Goal: Task Accomplishment & Management: Use online tool/utility

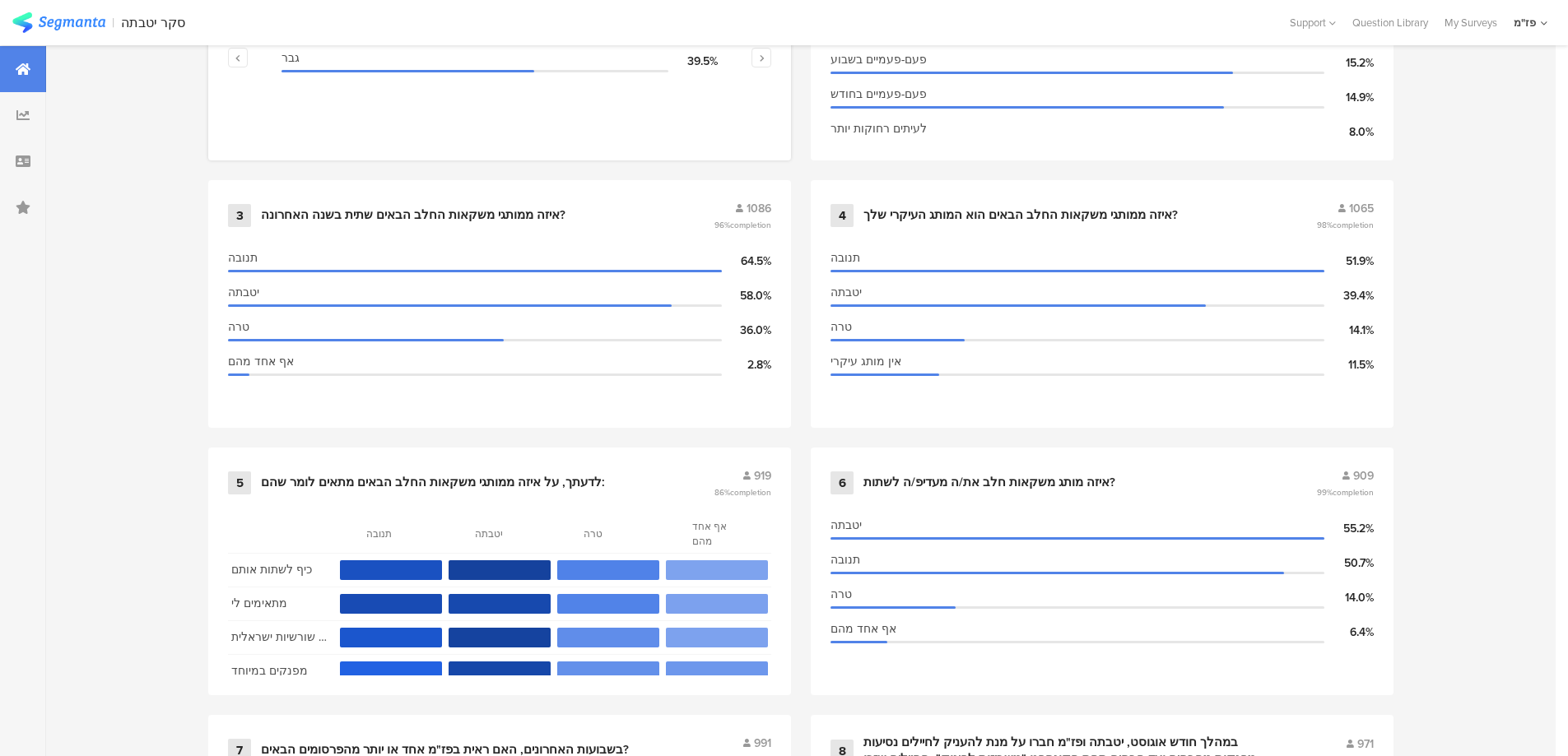
scroll to position [1119, 0]
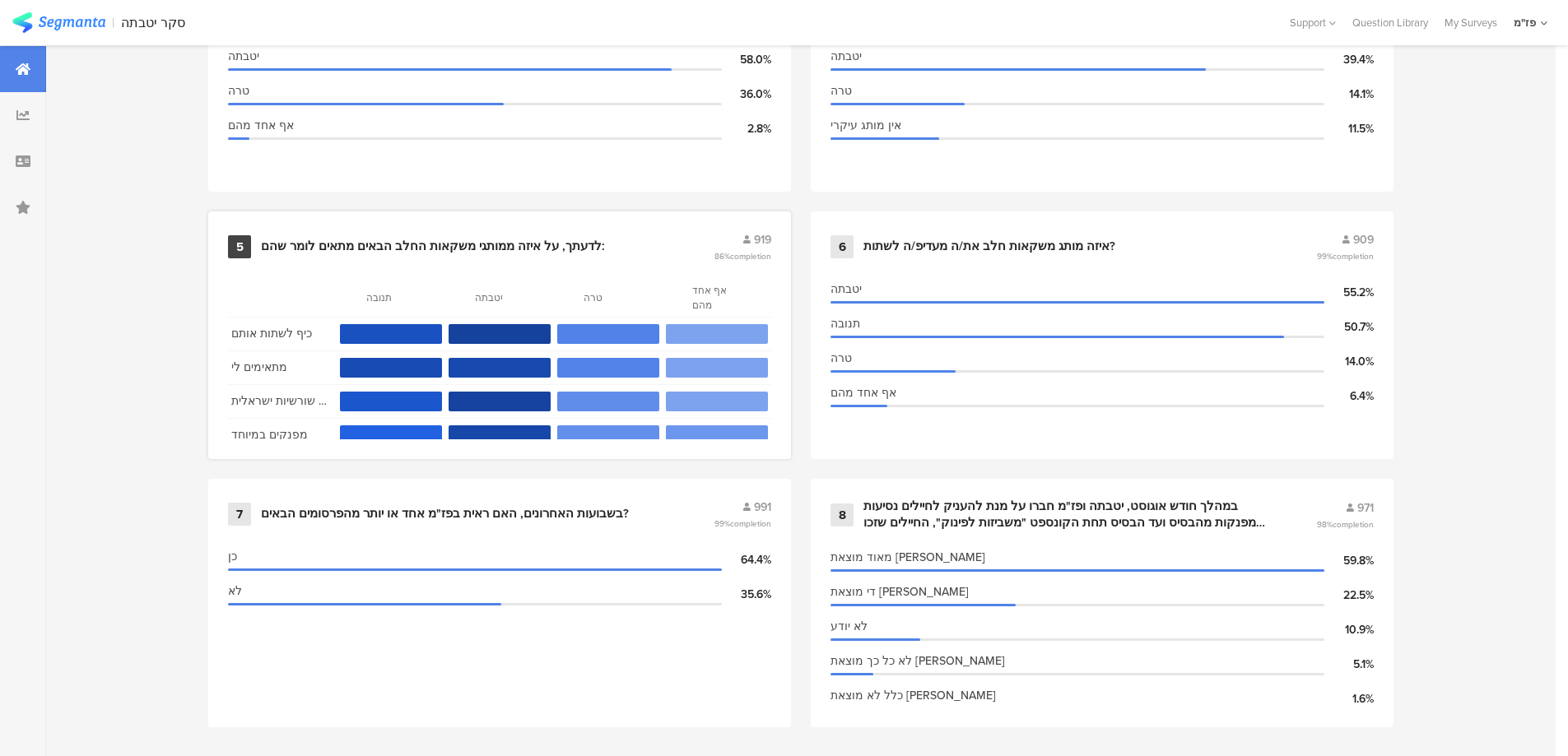
click at [408, 231] on div "5 לדעתך, על איזה ממותגי משקאות החלב הבאים מתאים לומר שהם: 919 86% completion" at bounding box center [500, 247] width 544 height 32
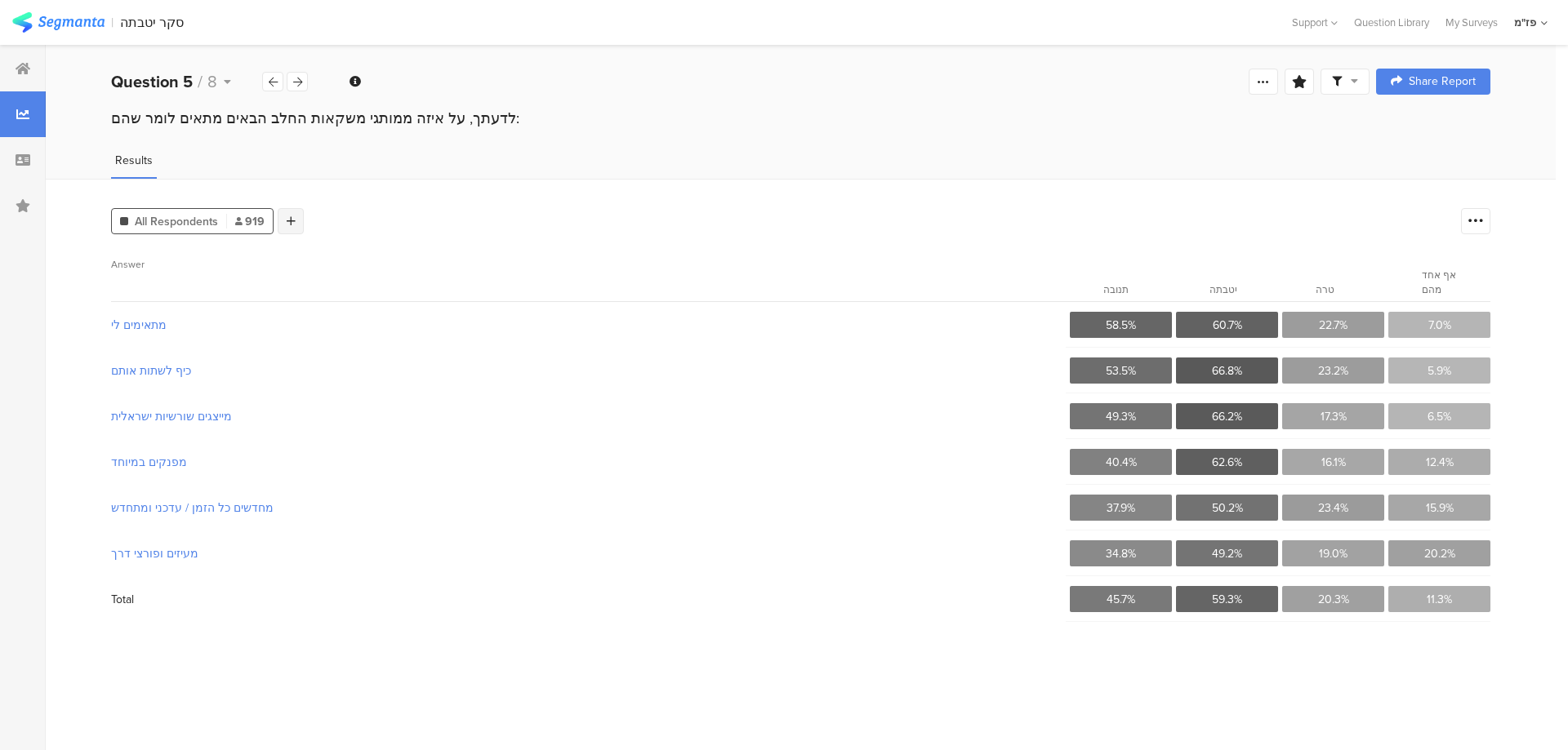
click at [295, 212] on div at bounding box center [290, 221] width 26 height 26
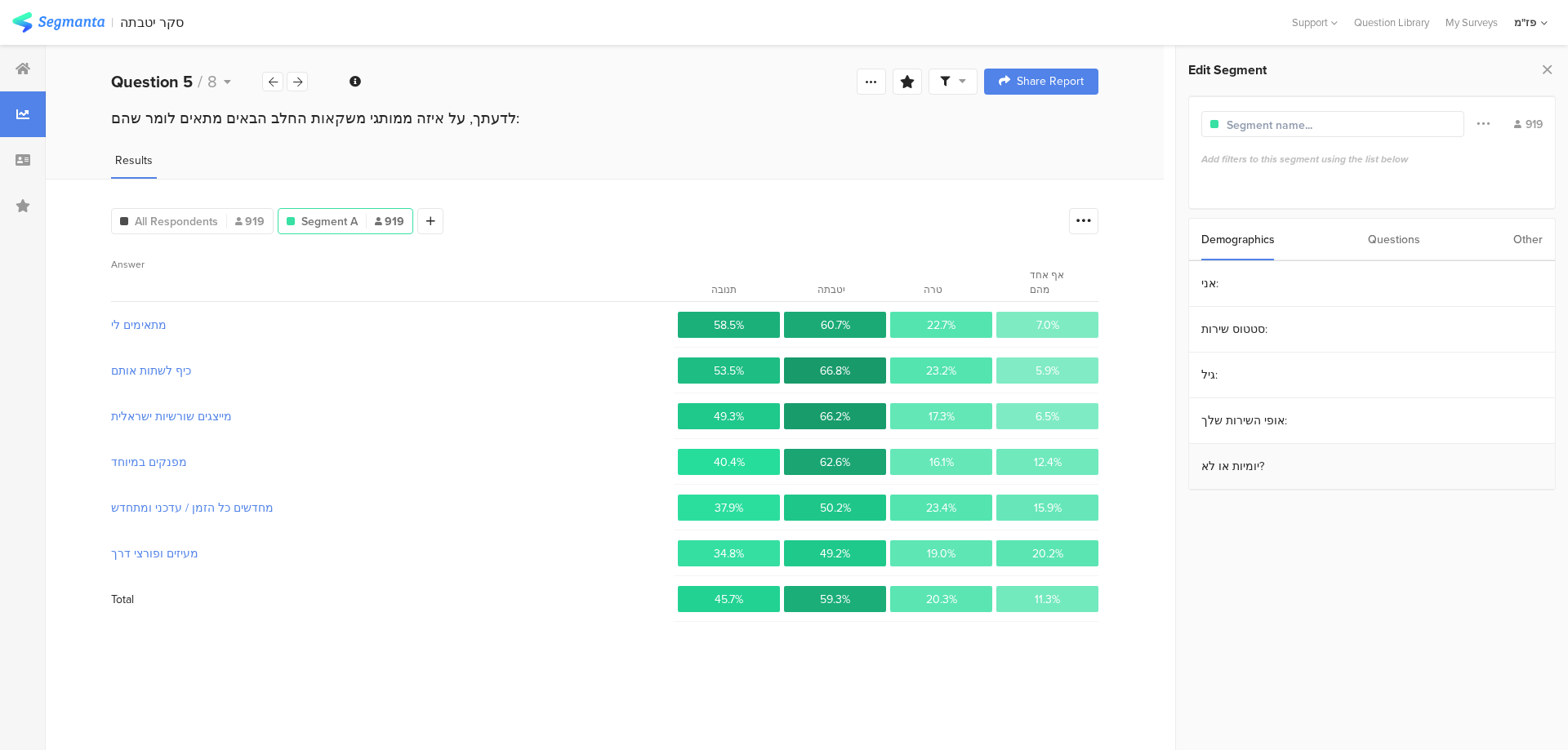
click at [1238, 460] on section "יומיות או לא?" at bounding box center [1371, 467] width 366 height 46
click at [1201, 310] on span at bounding box center [1202, 309] width 12 height 12
click at [442, 217] on icon at bounding box center [446, 222] width 9 height 12
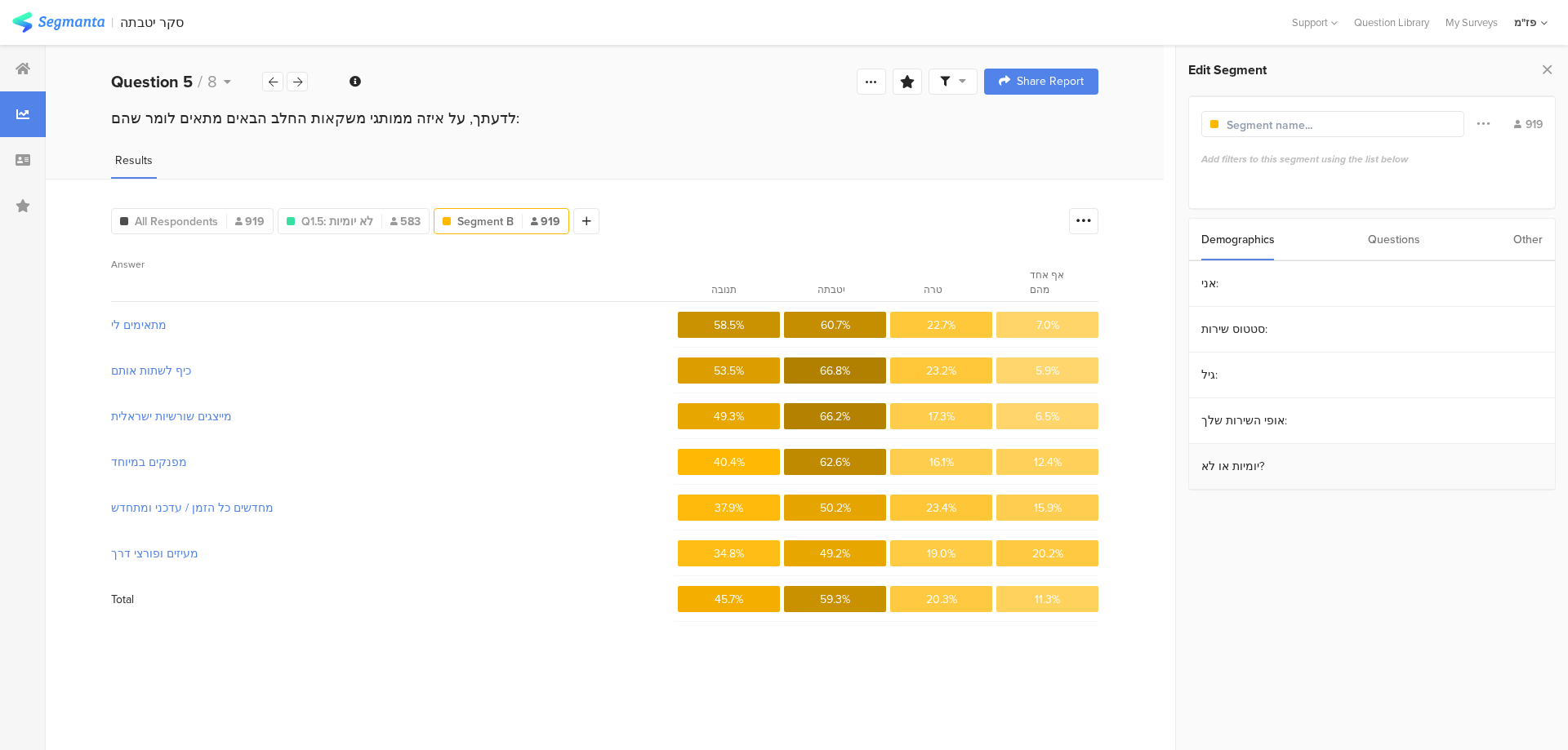
click at [1258, 465] on section "יומיות או לא?" at bounding box center [1371, 467] width 366 height 46
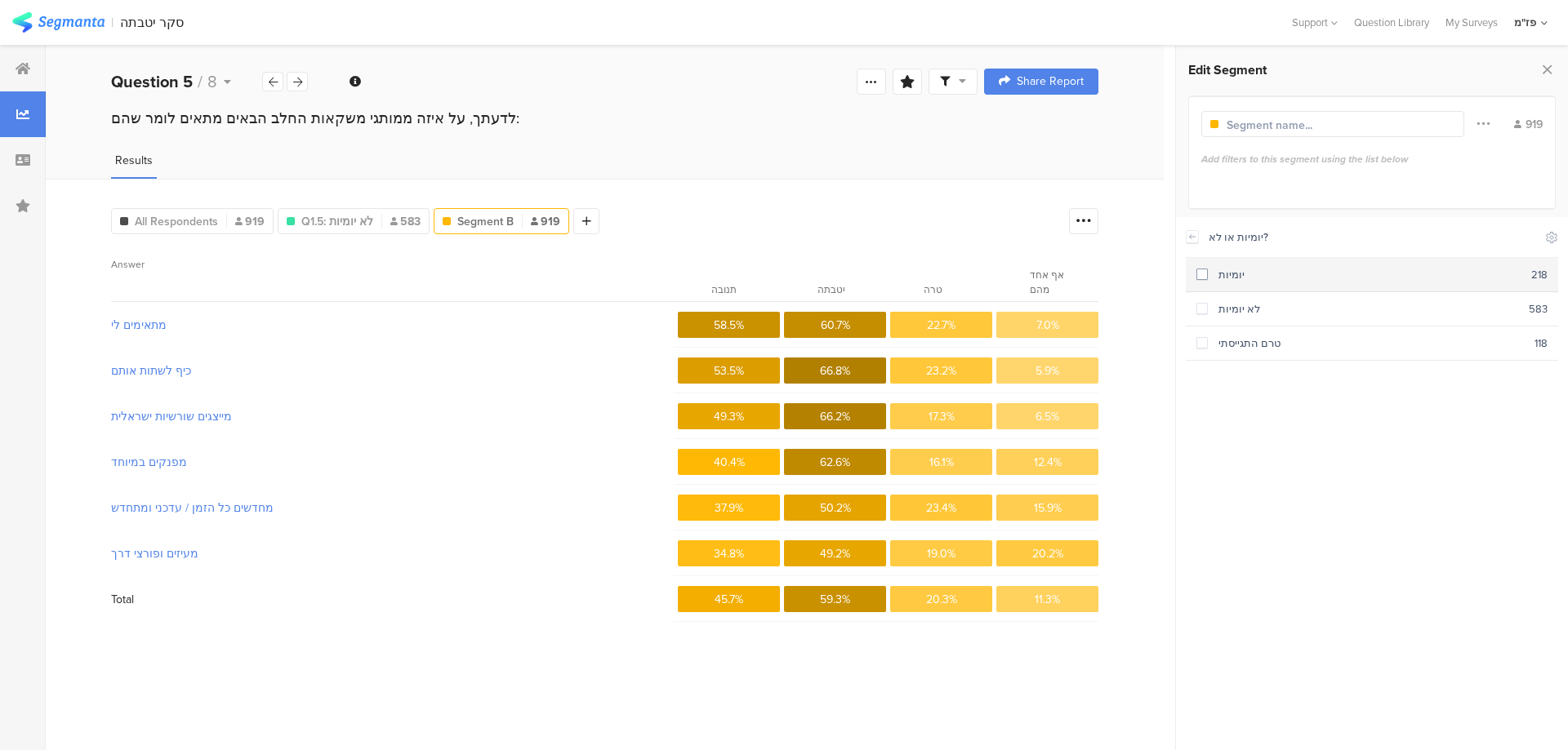
click at [1202, 275] on span at bounding box center [1202, 275] width 12 height 12
